Goal: Check status

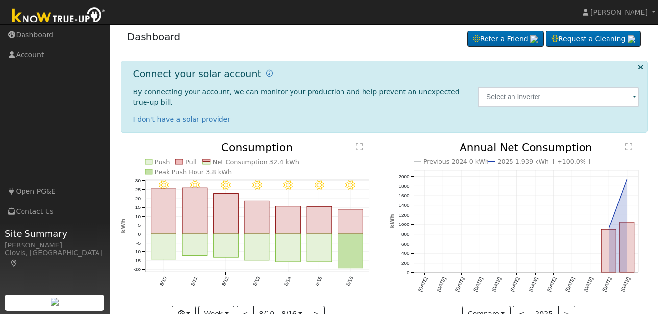
scroll to position [22, 0]
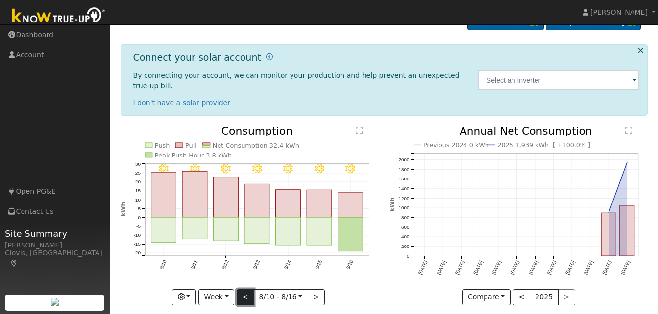
click at [243, 289] on button "<" at bounding box center [244, 297] width 17 height 17
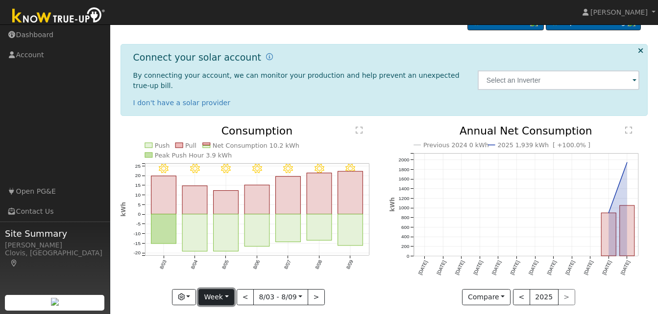
click at [229, 289] on button "Week" at bounding box center [216, 297] width 36 height 17
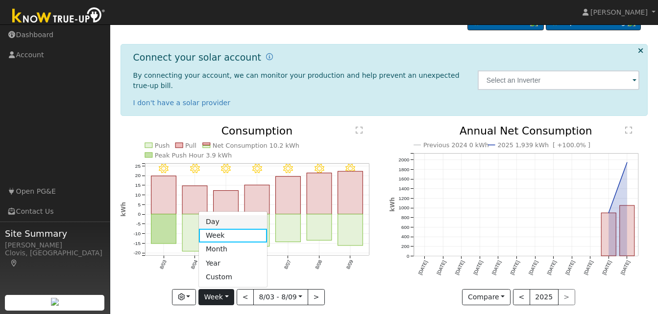
click at [222, 215] on link "Day" at bounding box center [233, 222] width 68 height 14
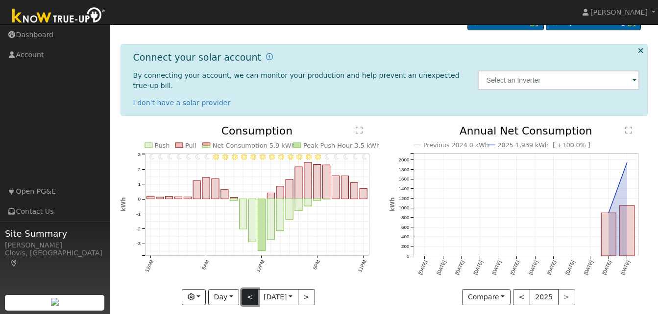
click at [247, 290] on button "<" at bounding box center [249, 297] width 17 height 17
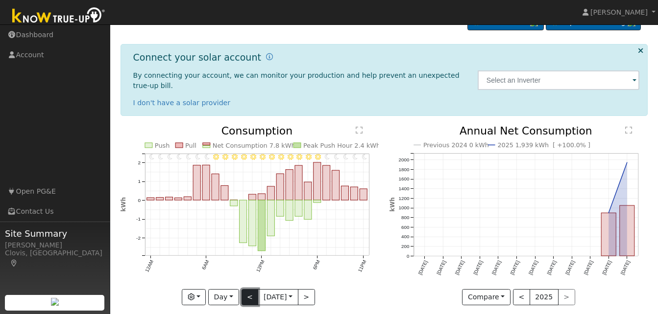
click at [251, 289] on button "<" at bounding box center [249, 297] width 17 height 17
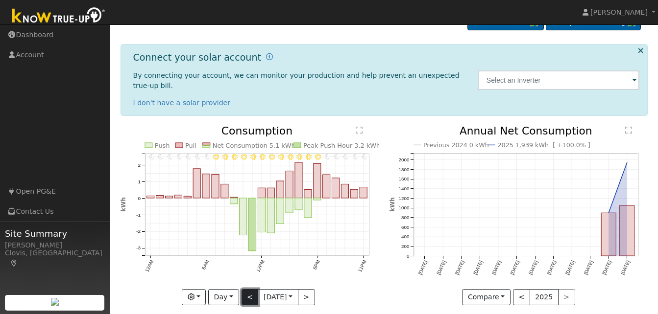
click at [242, 290] on button "<" at bounding box center [249, 297] width 17 height 17
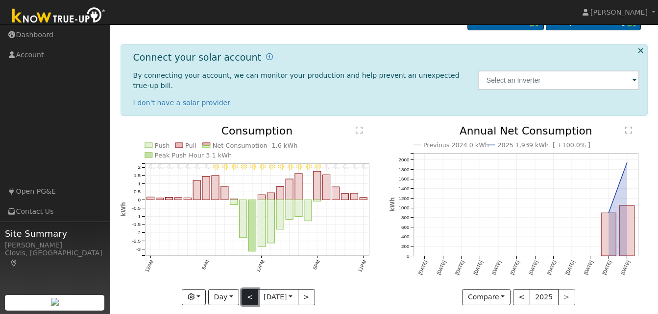
click at [242, 290] on button "<" at bounding box center [249, 297] width 17 height 17
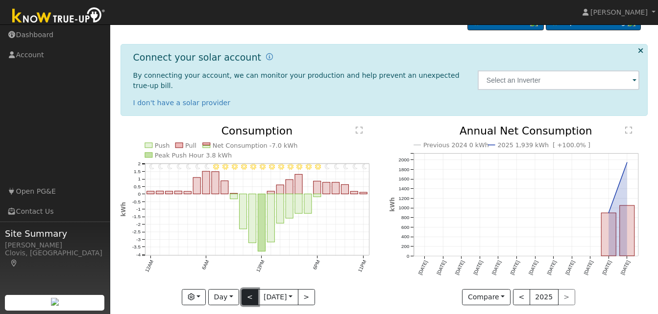
click at [242, 290] on button "<" at bounding box center [249, 297] width 17 height 17
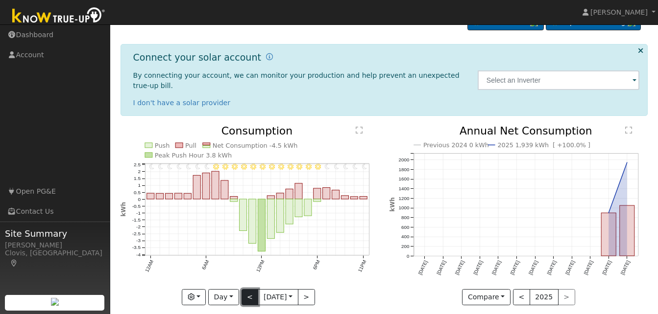
click at [242, 290] on button "<" at bounding box center [249, 297] width 17 height 17
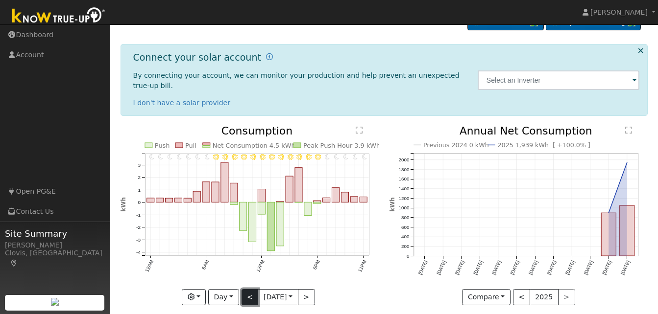
click at [243, 289] on button "<" at bounding box center [249, 297] width 17 height 17
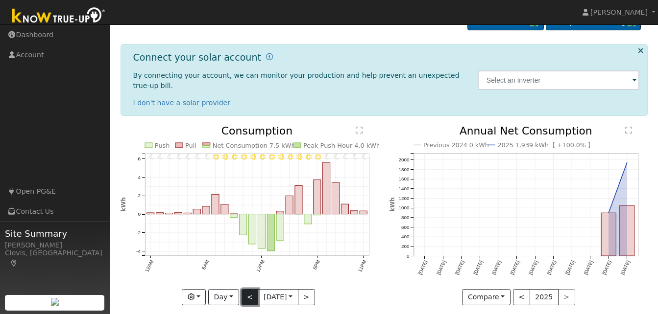
click at [245, 289] on button "<" at bounding box center [249, 297] width 17 height 17
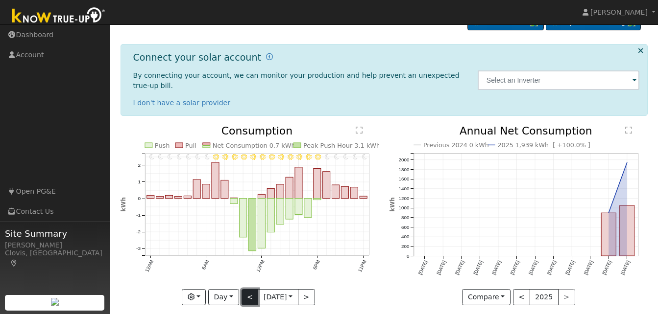
click at [245, 289] on button "<" at bounding box center [249, 297] width 17 height 17
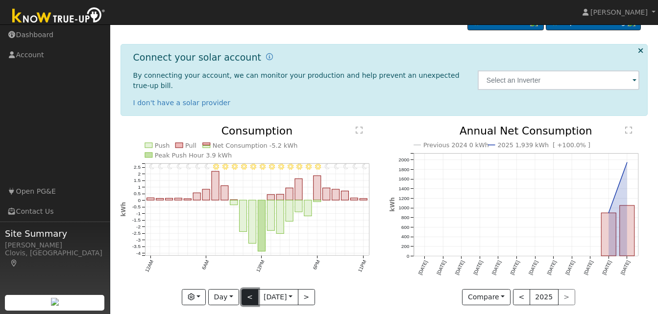
click at [245, 289] on button "<" at bounding box center [249, 297] width 17 height 17
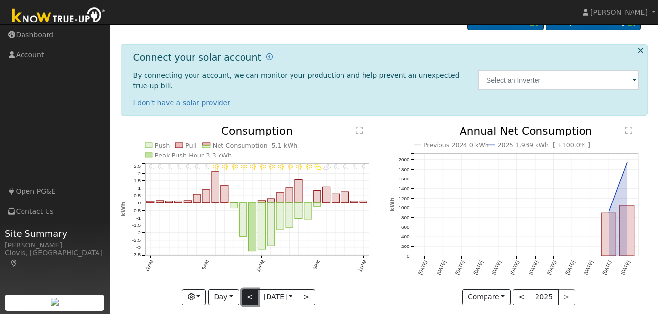
click at [245, 289] on button "<" at bounding box center [249, 297] width 17 height 17
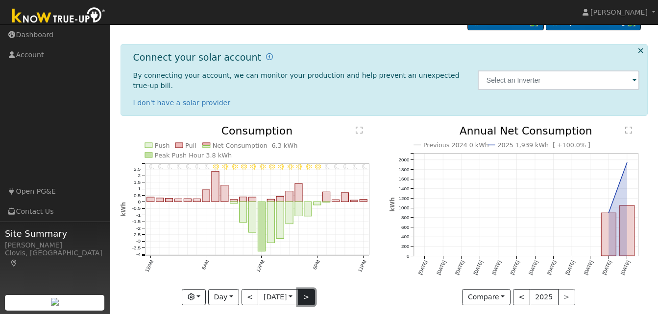
click at [309, 289] on button ">" at bounding box center [306, 297] width 17 height 17
type input "[DATE]"
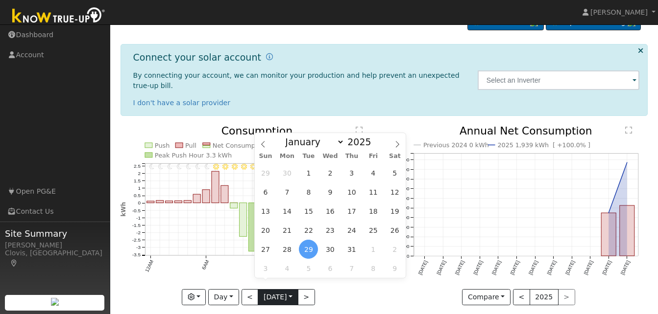
click at [295, 290] on input "[DATE]" at bounding box center [277, 298] width 39 height 16
click at [398, 143] on icon at bounding box center [397, 144] width 7 height 7
select select "7"
click at [334, 213] on span "13" at bounding box center [329, 211] width 19 height 19
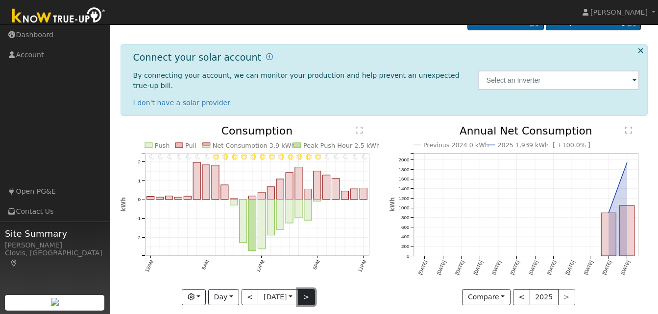
click at [305, 291] on button ">" at bounding box center [306, 297] width 17 height 17
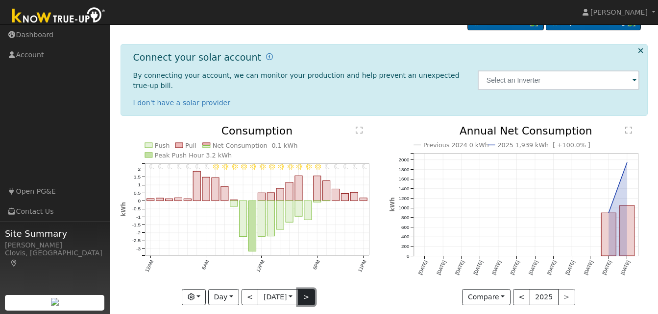
click at [306, 289] on button ">" at bounding box center [306, 297] width 17 height 17
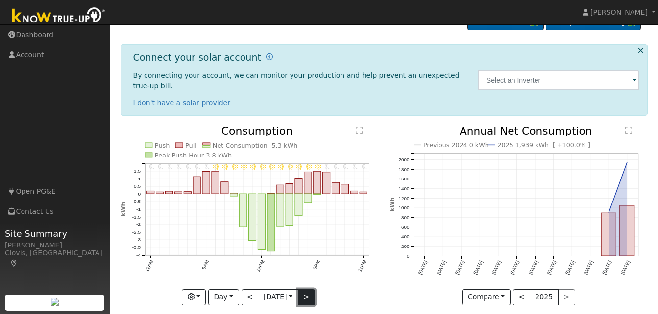
click at [306, 289] on button ">" at bounding box center [306, 297] width 17 height 17
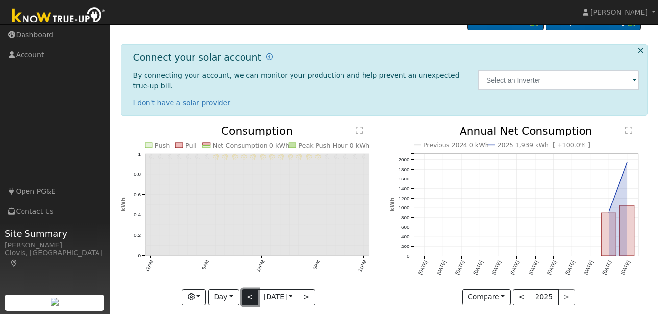
click at [247, 289] on button "<" at bounding box center [249, 297] width 17 height 17
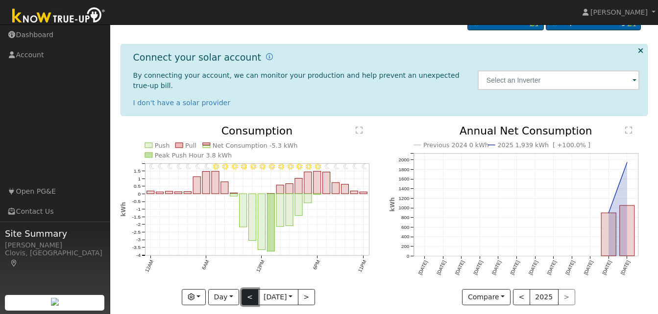
click at [245, 291] on button "<" at bounding box center [249, 297] width 17 height 17
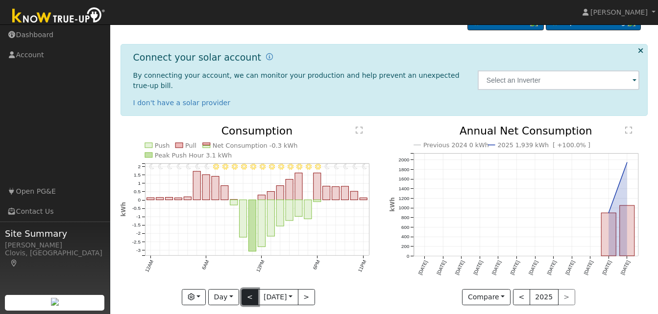
click at [246, 289] on button "<" at bounding box center [249, 297] width 17 height 17
click at [244, 289] on button "<" at bounding box center [249, 297] width 17 height 17
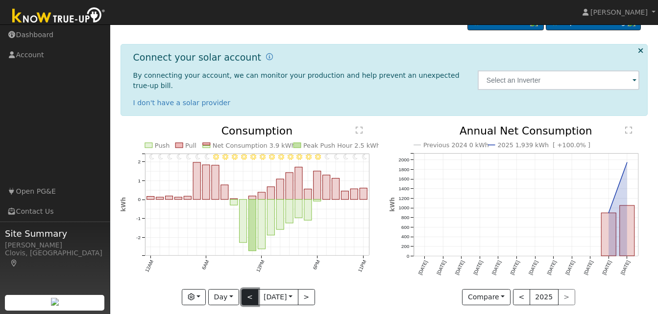
click at [243, 289] on button "<" at bounding box center [249, 297] width 17 height 17
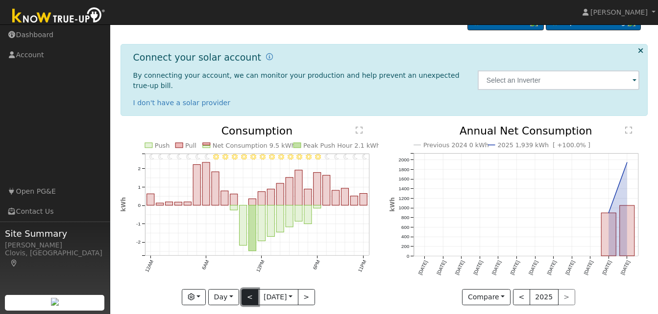
click at [243, 289] on button "<" at bounding box center [249, 297] width 17 height 17
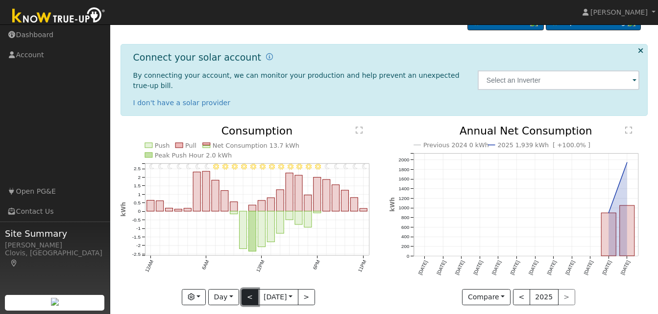
click at [243, 289] on button "<" at bounding box center [249, 297] width 17 height 17
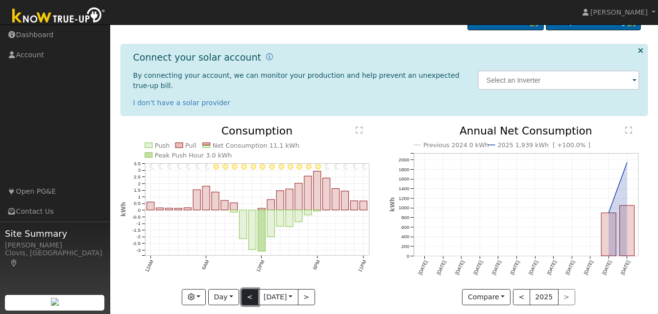
click at [243, 289] on button "<" at bounding box center [249, 297] width 17 height 17
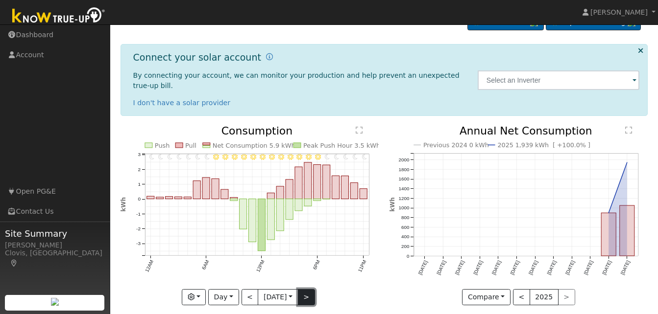
click at [305, 289] on button ">" at bounding box center [306, 297] width 17 height 17
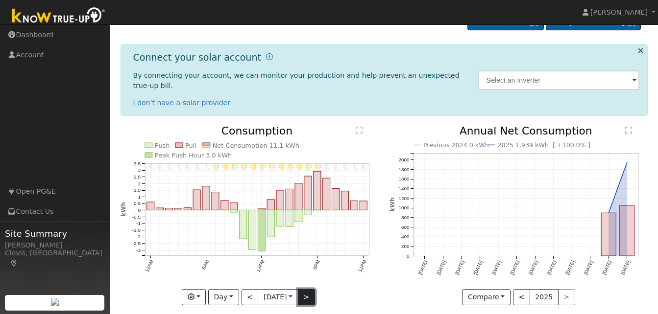
click at [305, 289] on button ">" at bounding box center [306, 297] width 17 height 17
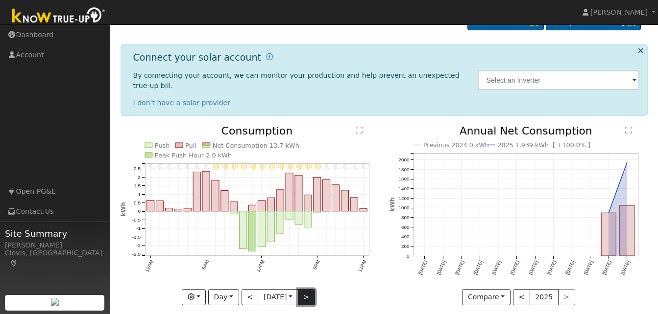
click at [305, 289] on button ">" at bounding box center [306, 297] width 17 height 17
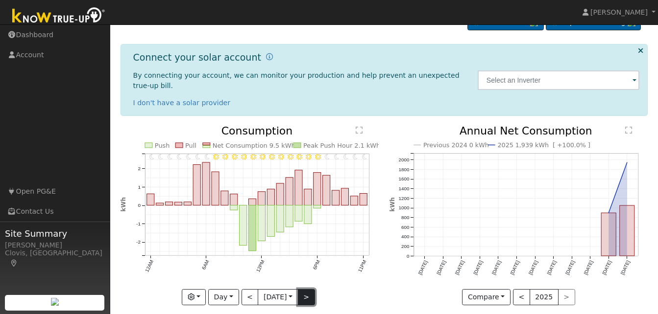
click at [305, 289] on button ">" at bounding box center [306, 297] width 17 height 17
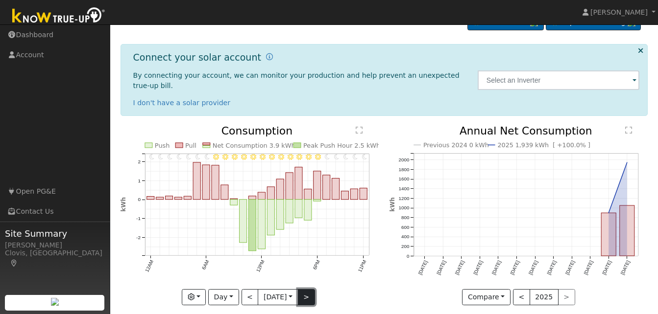
click at [305, 289] on button ">" at bounding box center [306, 297] width 17 height 17
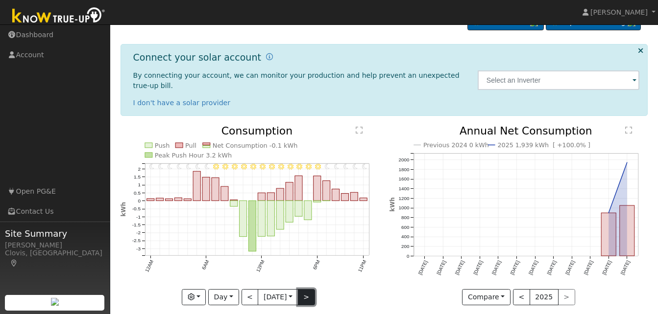
click at [305, 289] on button ">" at bounding box center [306, 297] width 17 height 17
type input "[DATE]"
